Goal: Navigation & Orientation: Find specific page/section

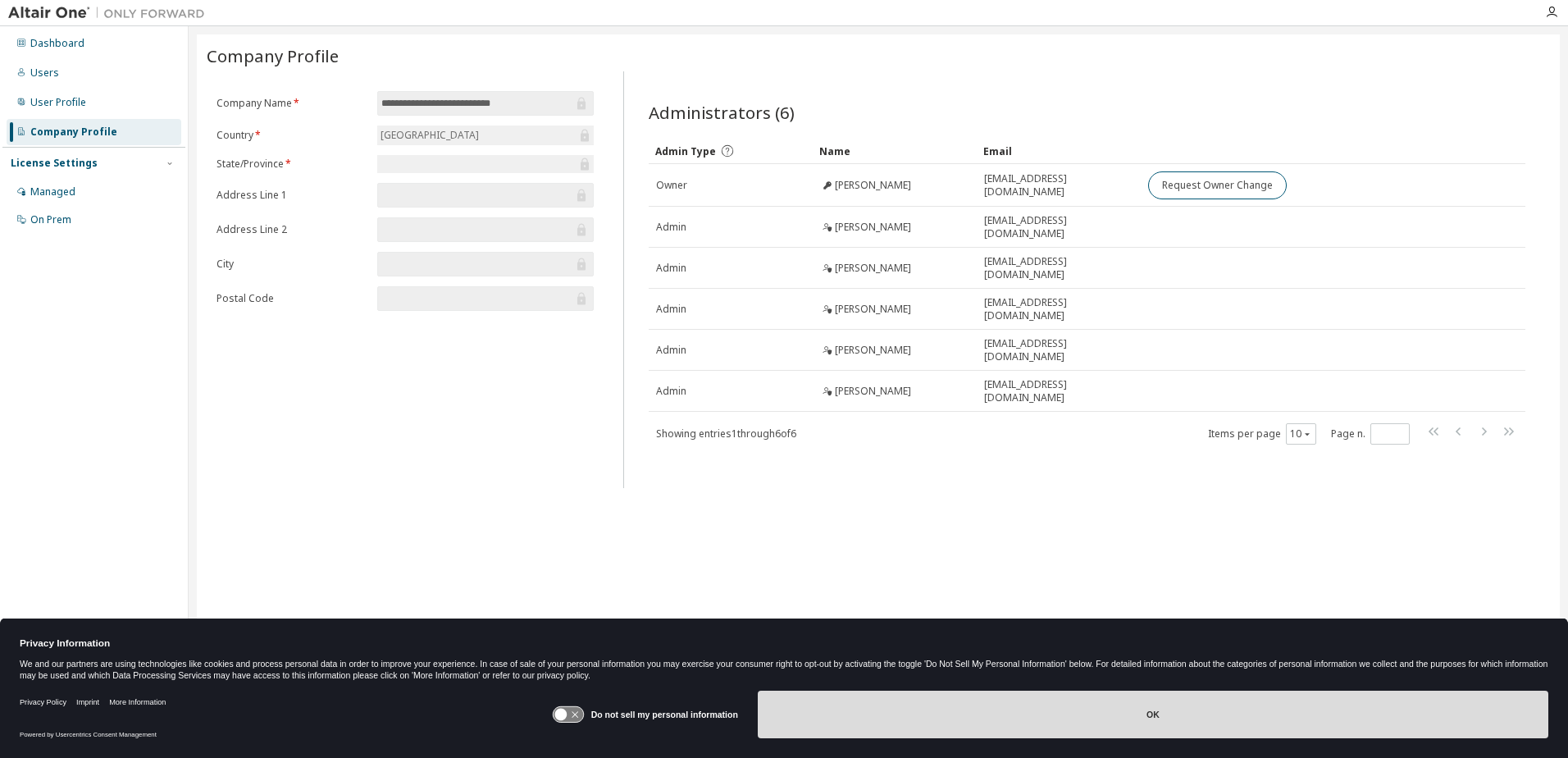
click at [1135, 735] on button "OK" at bounding box center [1153, 714] width 790 height 48
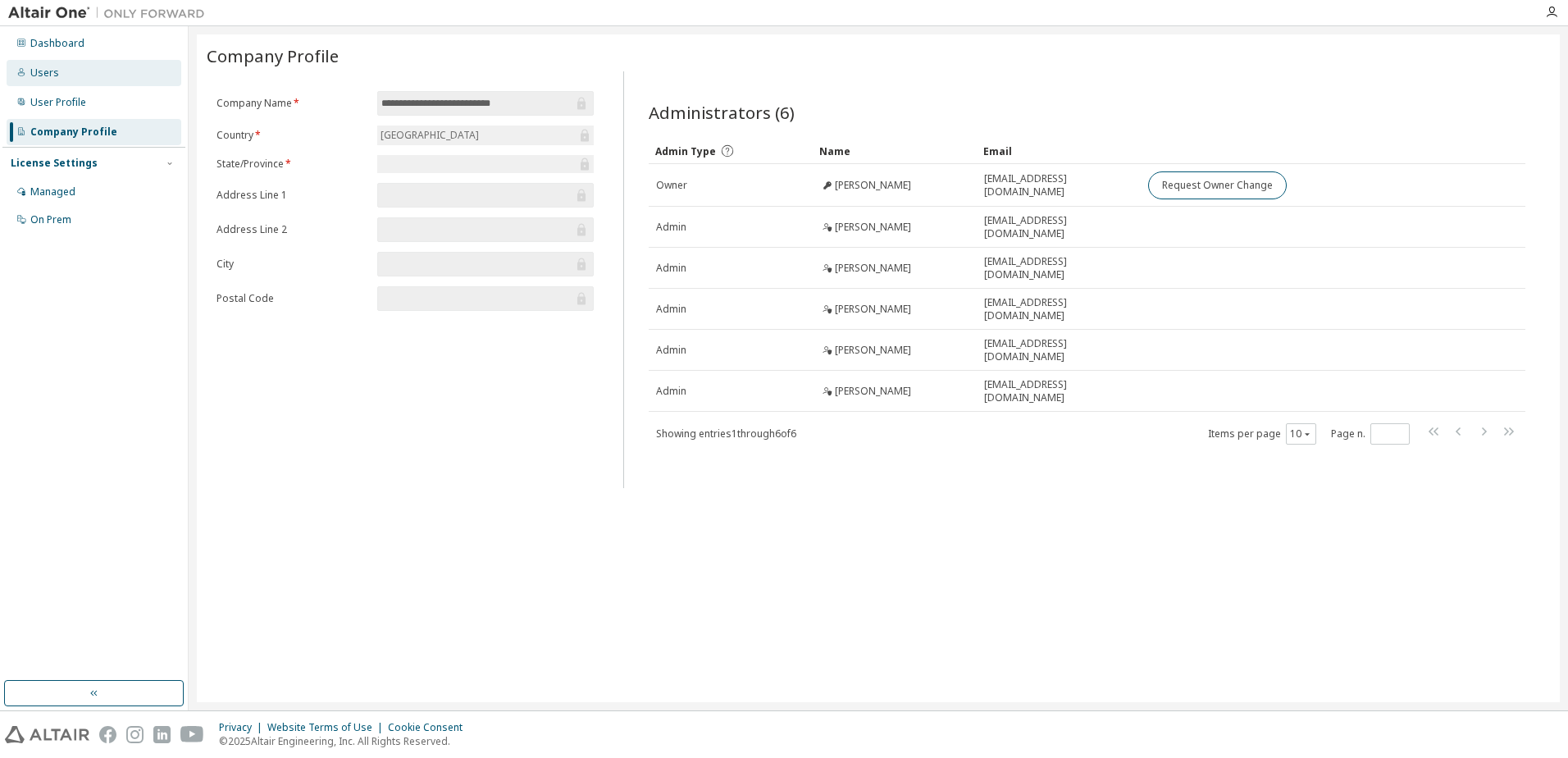
click at [57, 71] on div "Users" at bounding box center [93, 73] width 174 height 27
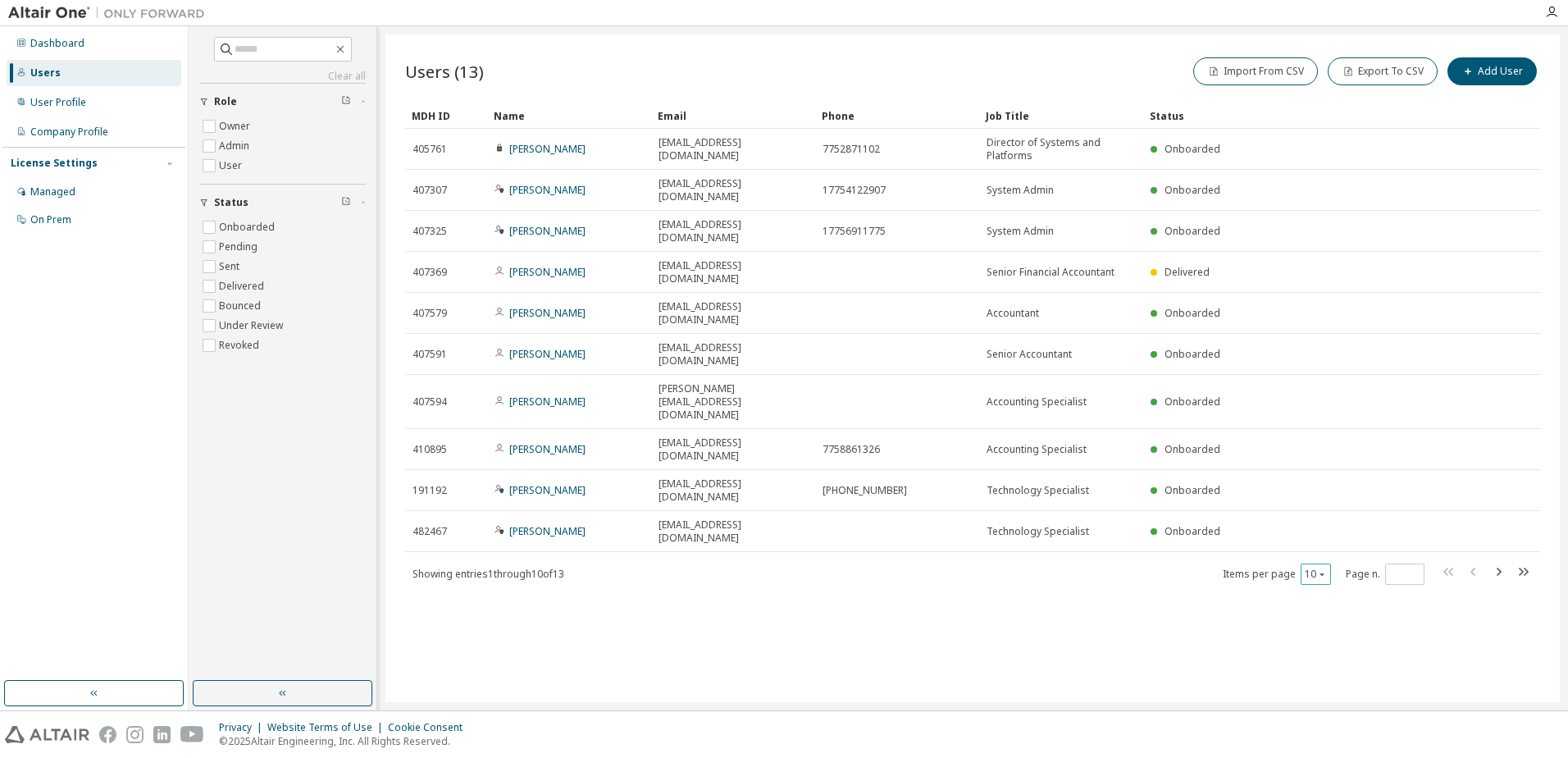
click at [1321, 569] on icon "button" at bounding box center [1321, 574] width 10 height 10
click at [1320, 500] on div "30" at bounding box center [1366, 504] width 131 height 20
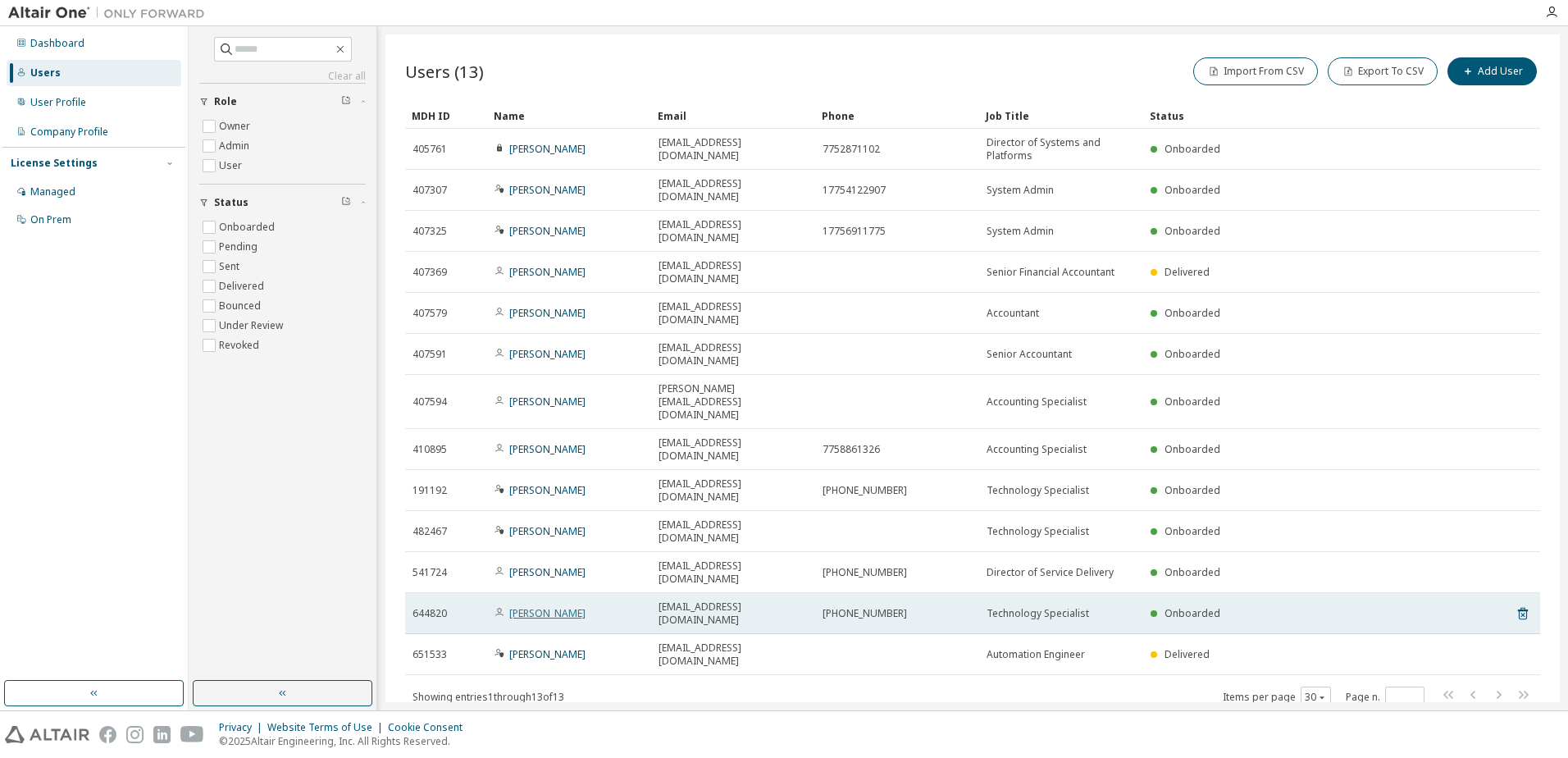
click at [550, 606] on link "Joshua Zeme" at bounding box center [547, 612] width 76 height 14
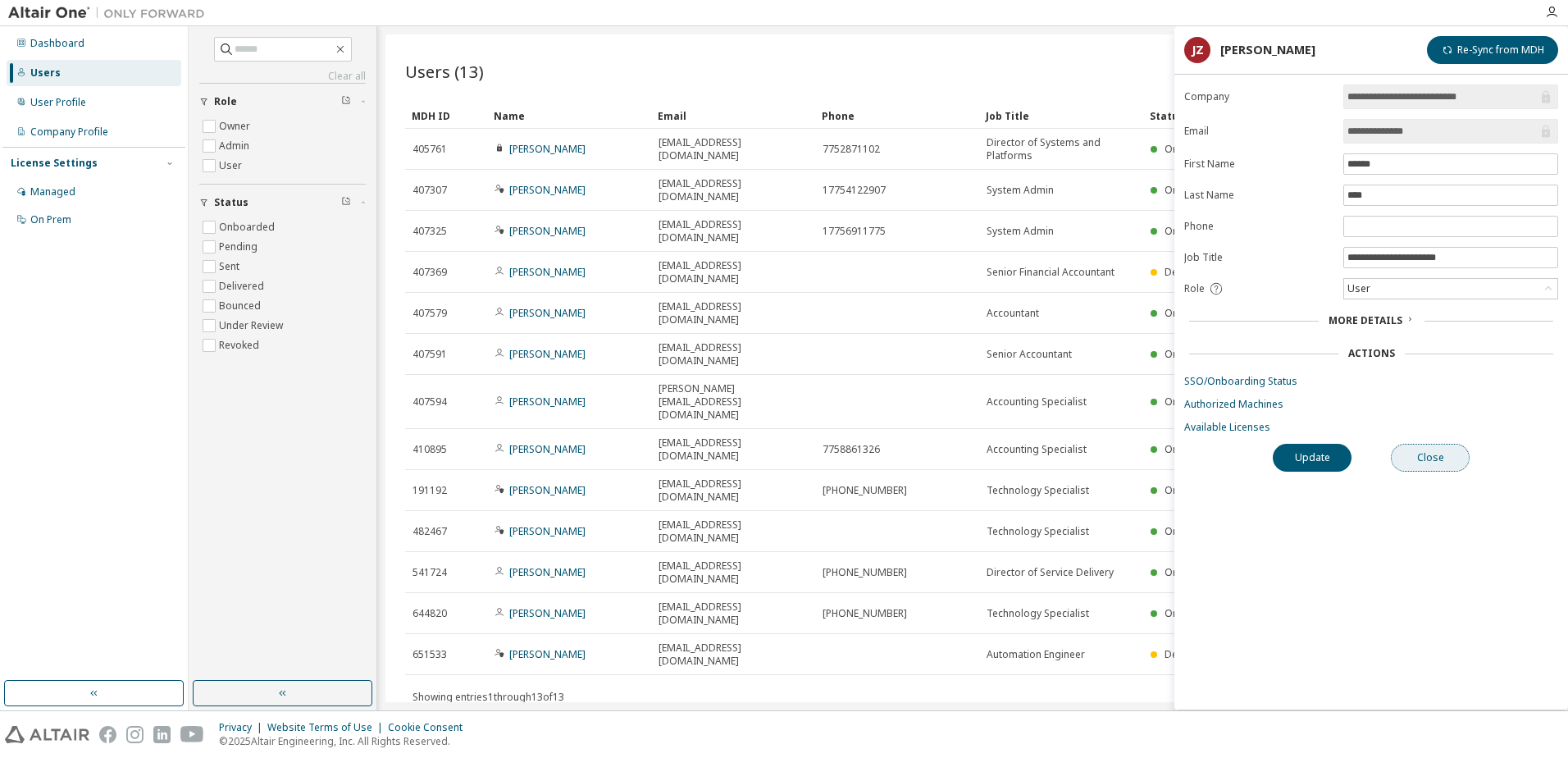
click at [1410, 455] on button "Close" at bounding box center [1430, 457] width 79 height 28
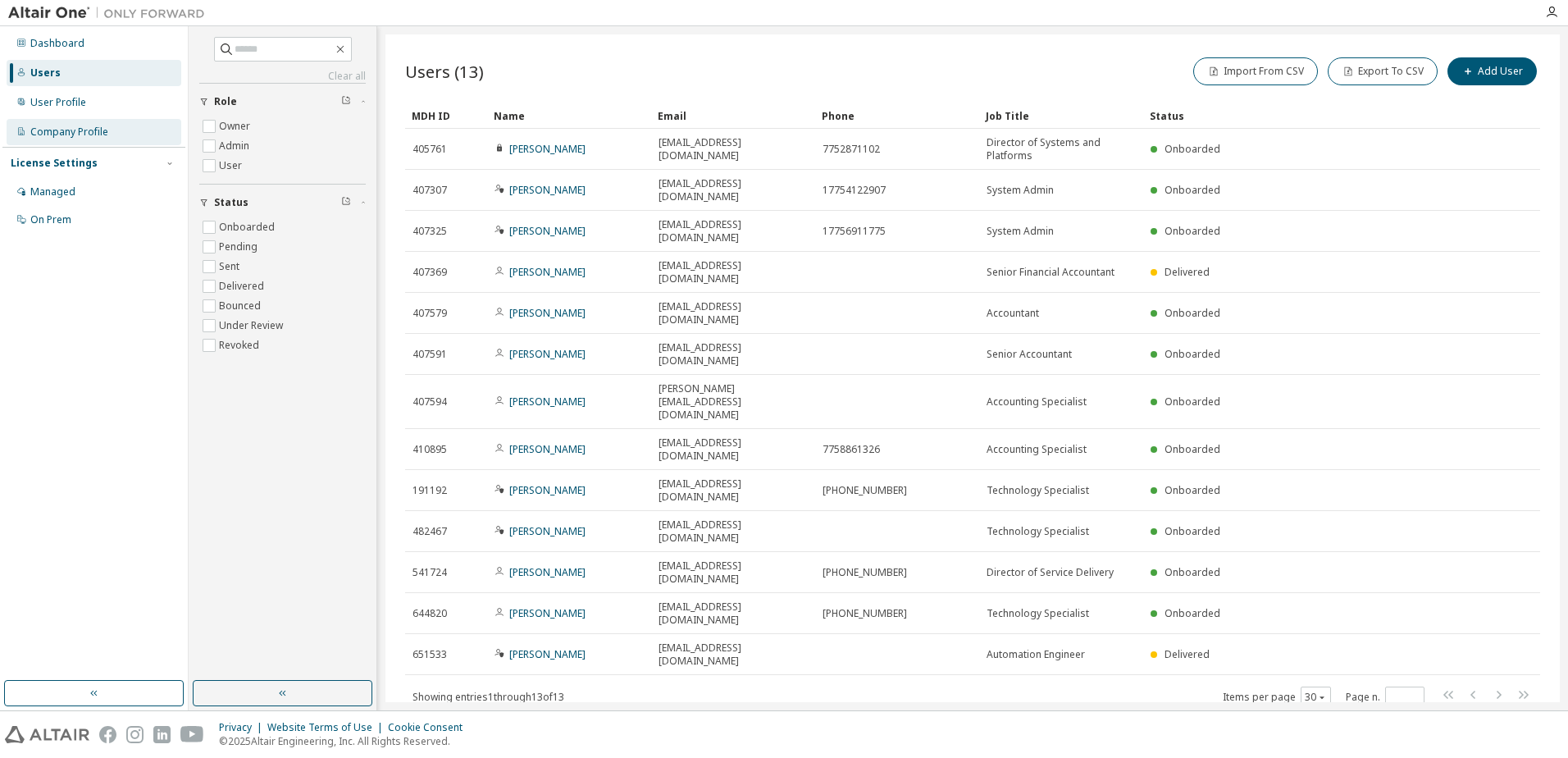
click at [68, 133] on div "Company Profile" at bounding box center [69, 132] width 78 height 13
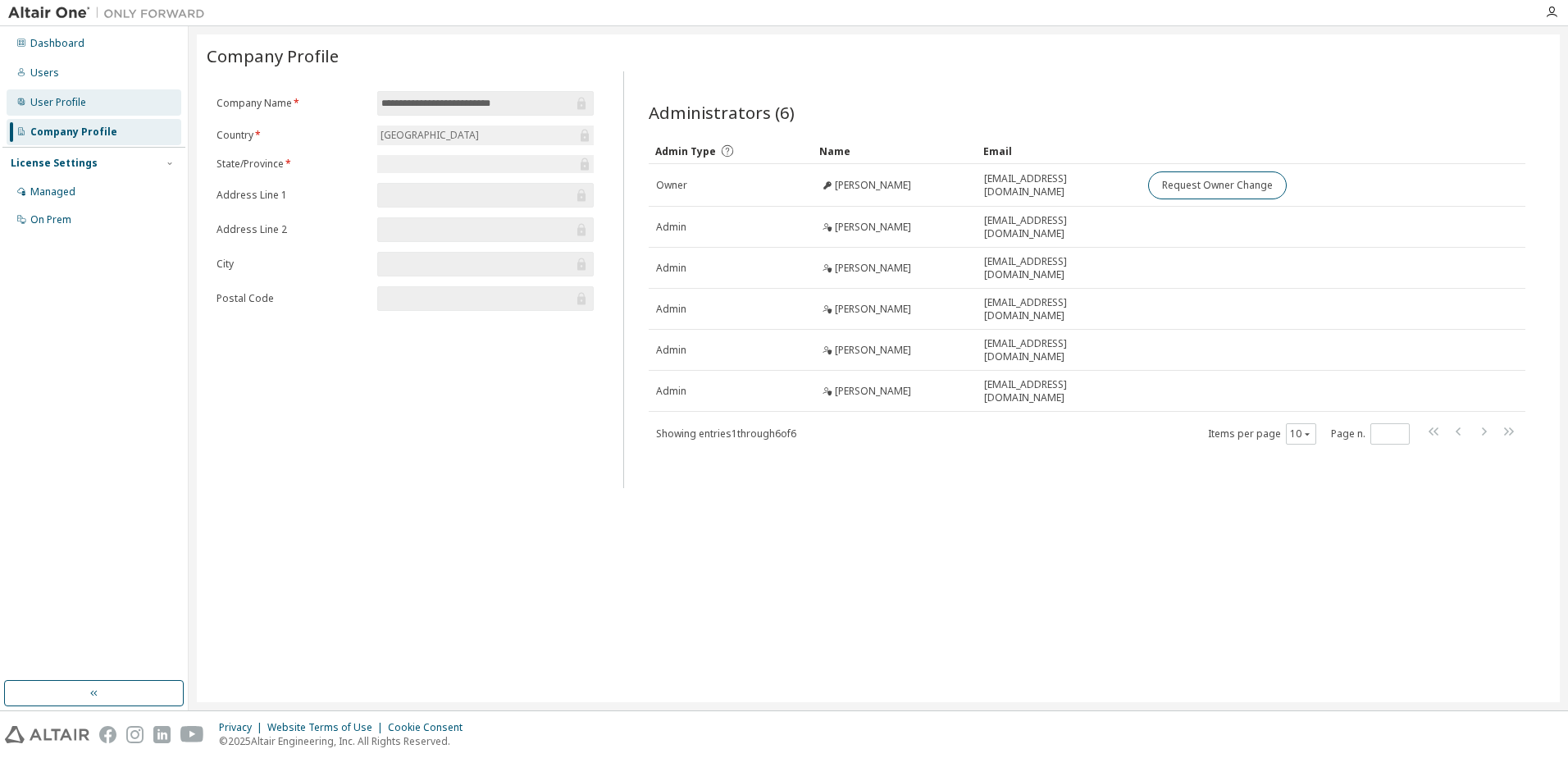
click at [66, 104] on div "User Profile" at bounding box center [58, 103] width 56 height 13
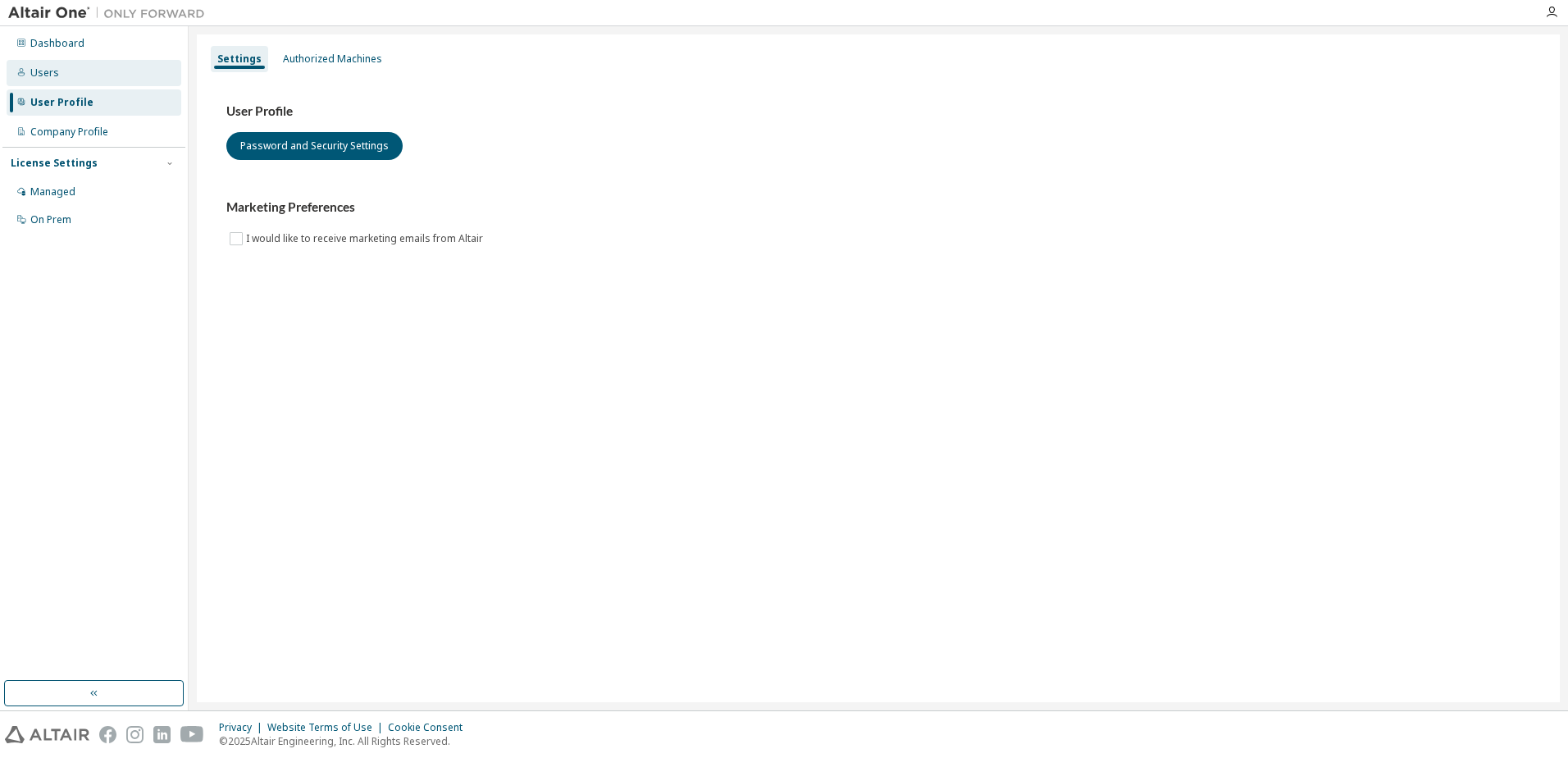
click at [50, 81] on div "Users" at bounding box center [93, 73] width 174 height 27
